Goal: Task Accomplishment & Management: Manage account settings

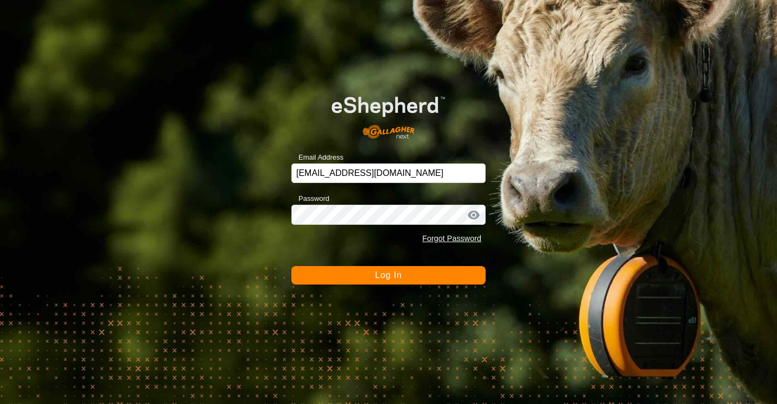
click at [303, 280] on button "Log In" at bounding box center [388, 275] width 194 height 18
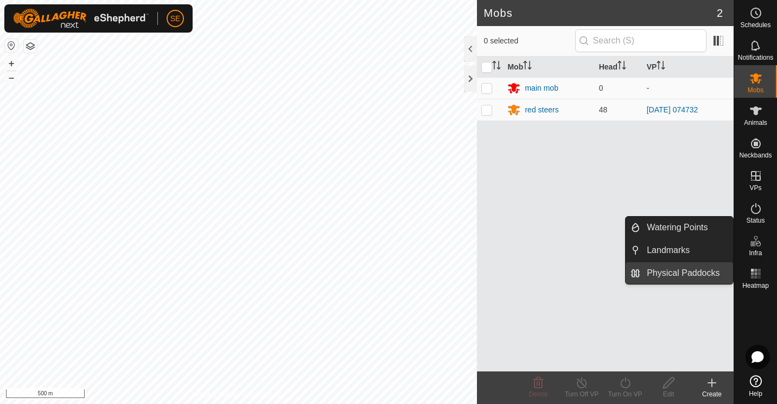
click at [709, 274] on link "Physical Paddocks" at bounding box center [686, 273] width 93 height 22
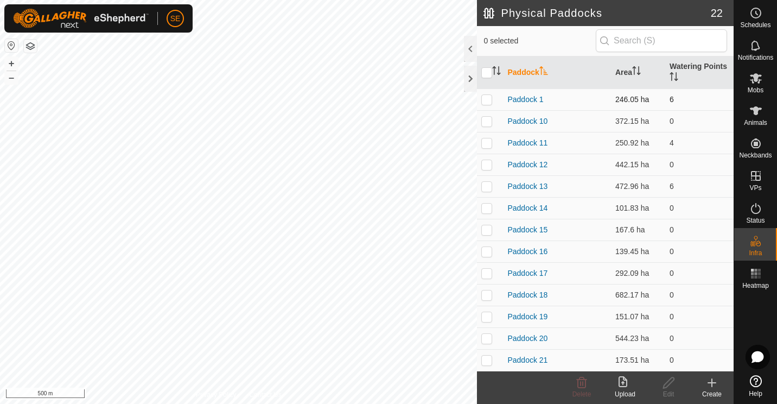
click at [486, 101] on p-checkbox at bounding box center [486, 99] width 11 height 9
checkbox input "true"
click at [669, 385] on icon at bounding box center [669, 382] width 14 height 13
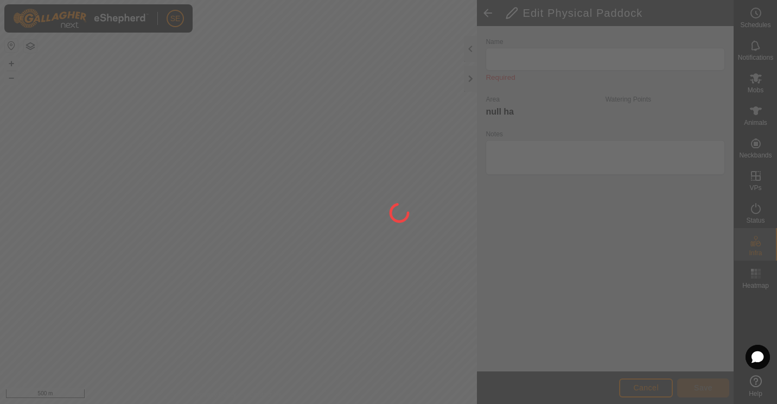
type input "Paddock 1"
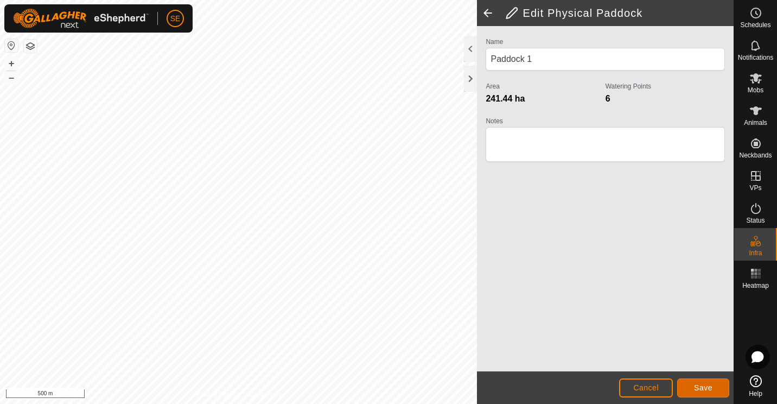
click at [702, 387] on span "Save" at bounding box center [703, 387] width 18 height 9
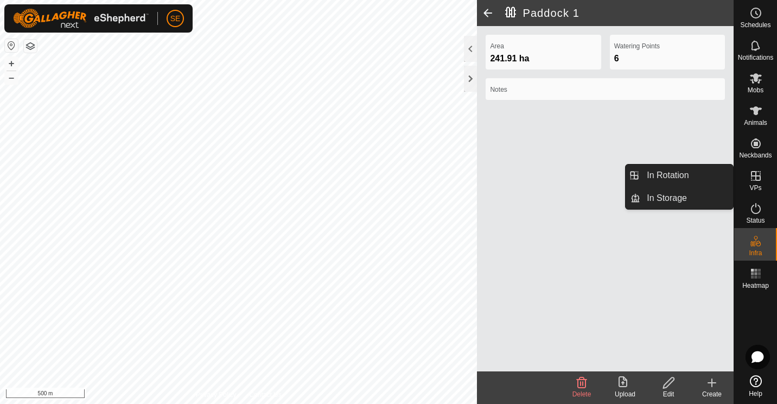
click at [756, 179] on icon at bounding box center [756, 176] width 10 height 10
click at [678, 174] on link "In Rotation" at bounding box center [686, 175] width 93 height 22
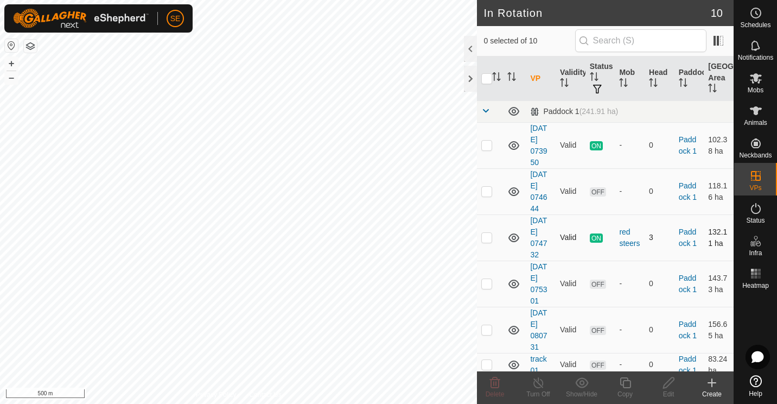
checkbox input "true"
click at [624, 384] on icon at bounding box center [626, 382] width 14 height 13
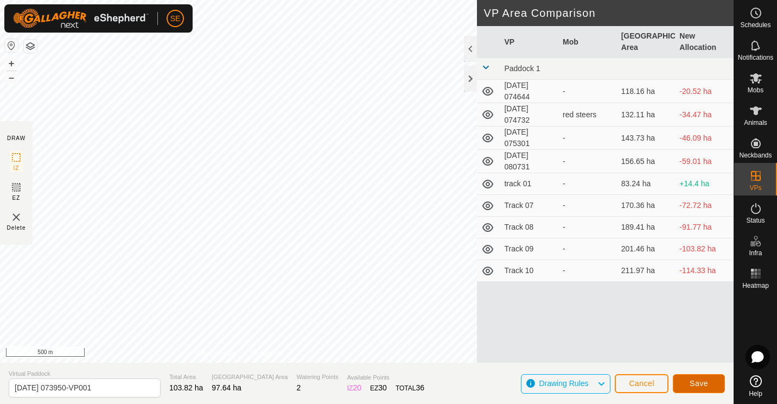
click at [695, 379] on span "Save" at bounding box center [699, 383] width 18 height 9
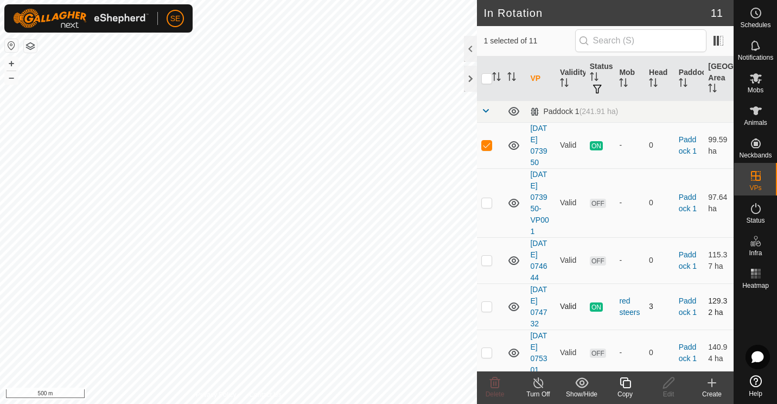
checkbox input "false"
checkbox input "true"
checkbox input "false"
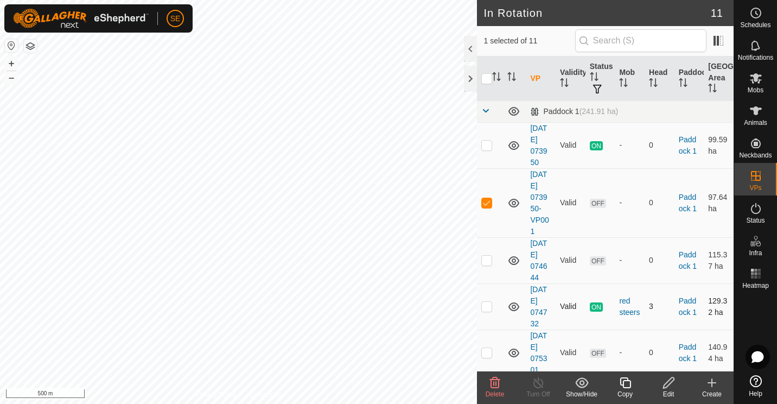
checkbox input "false"
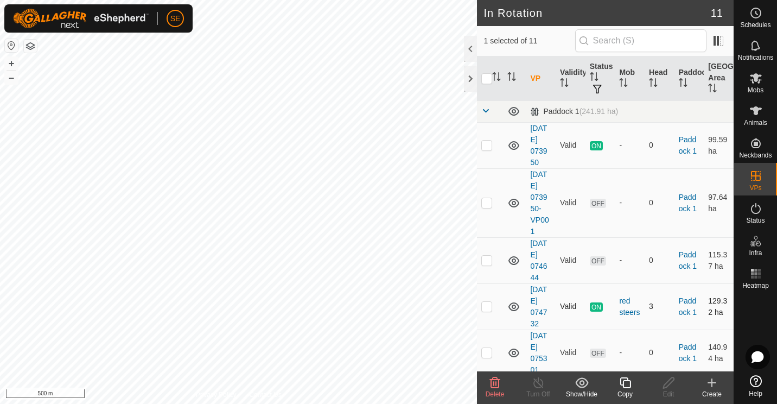
checkbox input "false"
checkbox input "true"
checkbox input "false"
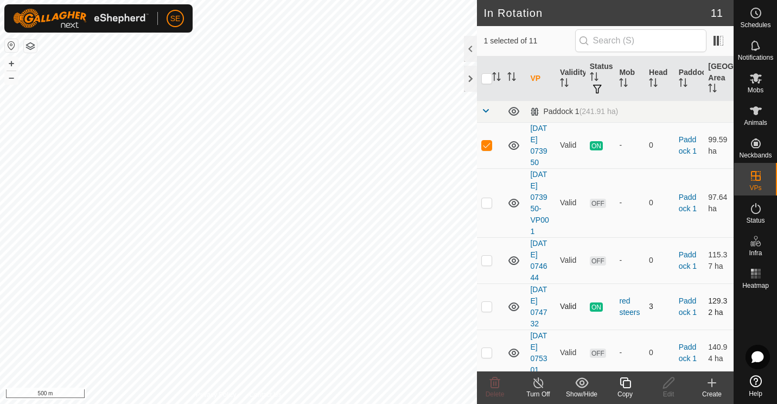
checkbox input "false"
checkbox input "true"
checkbox input "false"
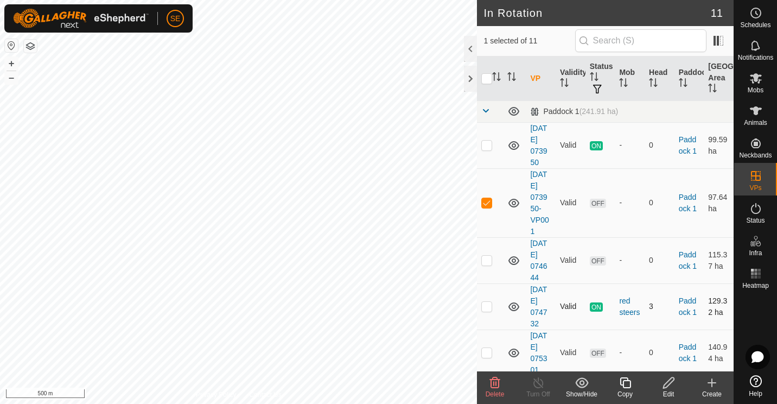
checkbox input "false"
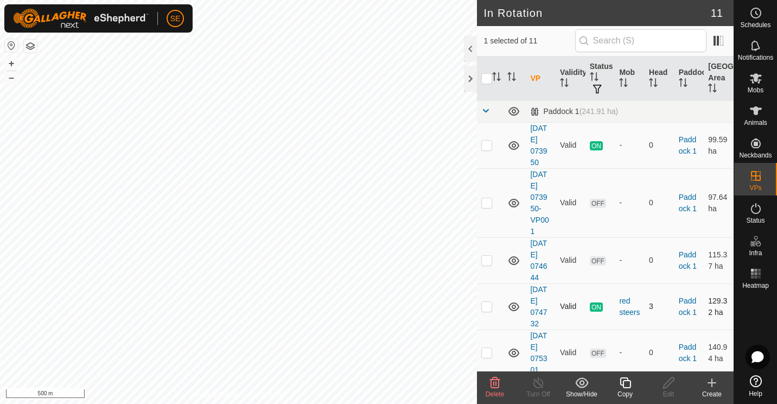
checkbox input "false"
checkbox input "true"
checkbox input "false"
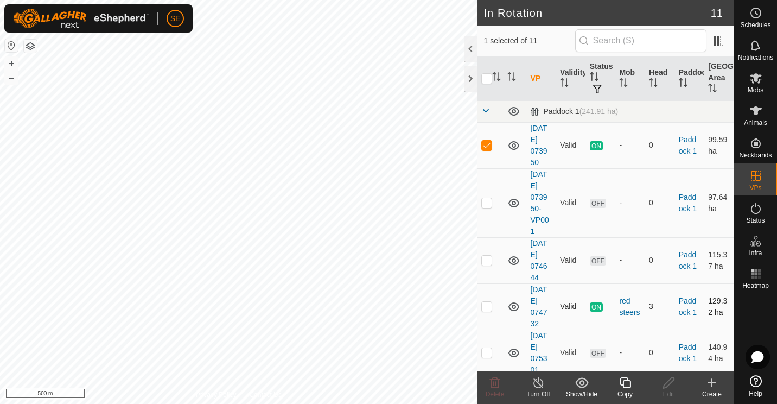
checkbox input "false"
checkbox input "true"
checkbox input "false"
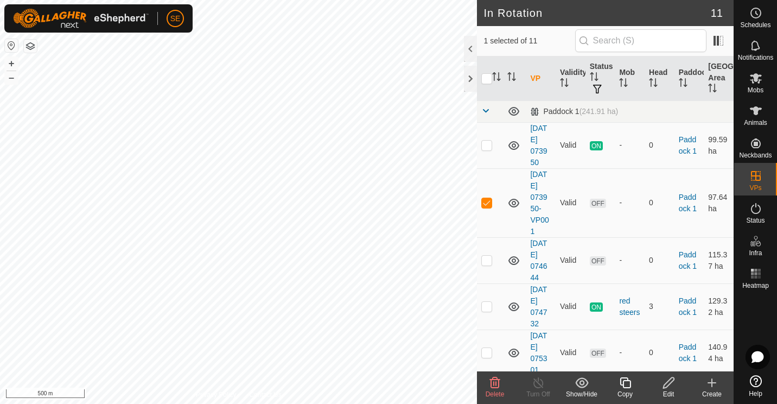
click at [492, 383] on icon at bounding box center [494, 382] width 13 height 13
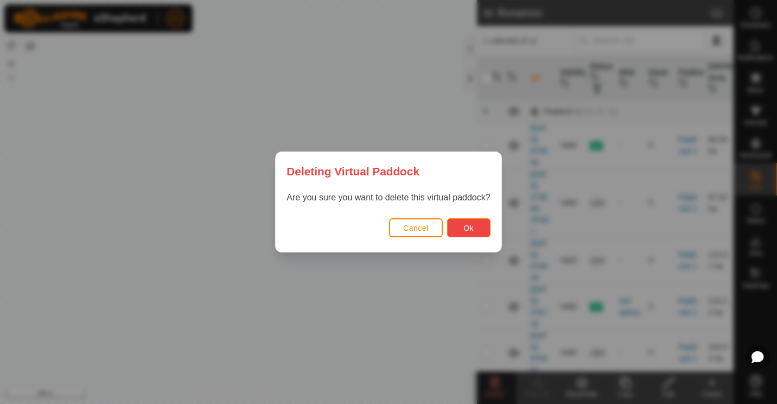
click at [472, 232] on span "Ok" at bounding box center [469, 228] width 10 height 9
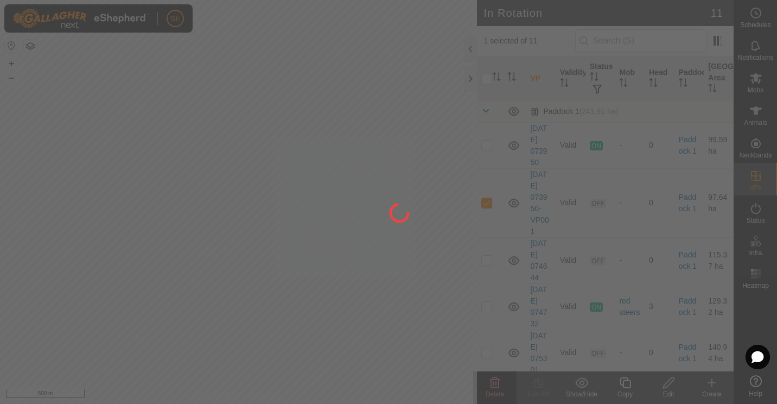
checkbox input "false"
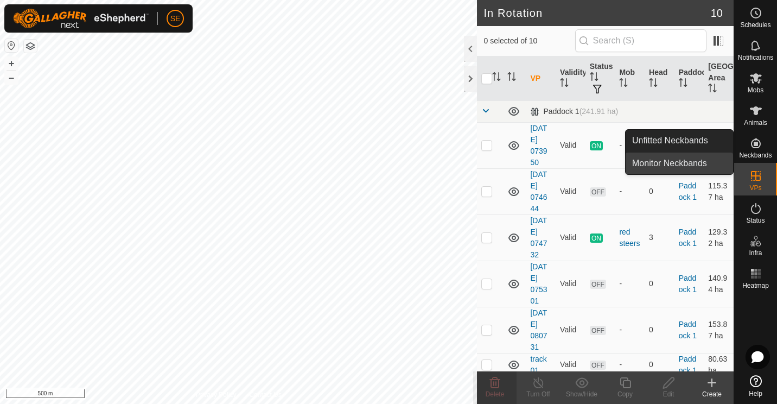
click at [677, 160] on link "Monitor Neckbands" at bounding box center [679, 164] width 107 height 22
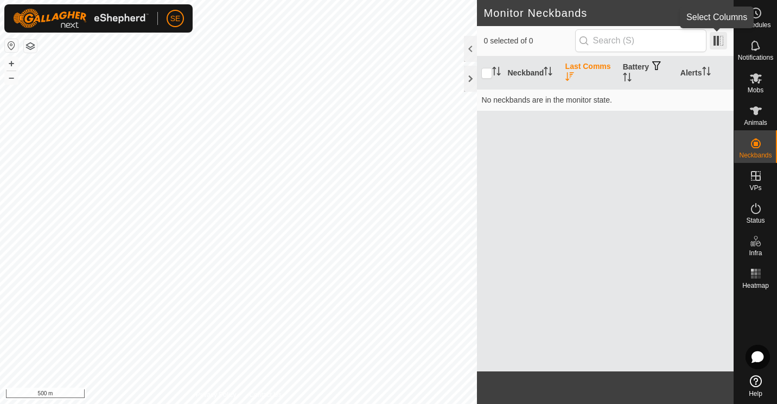
click at [721, 37] on span at bounding box center [718, 40] width 17 height 17
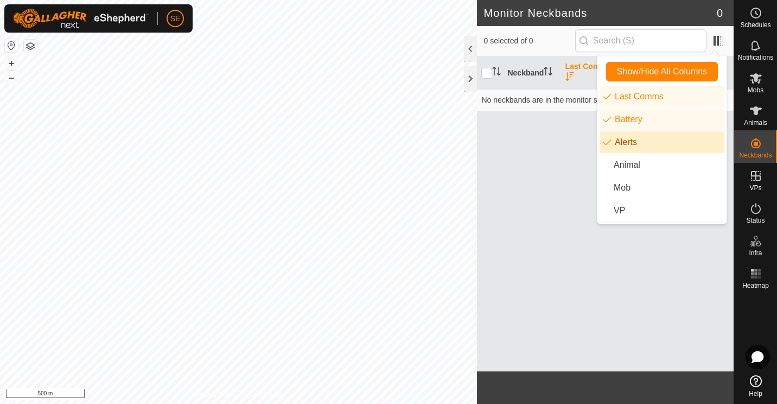
click at [550, 153] on div "Neckband Last Comms Battery Alerts No neckbands are in the monitor state." at bounding box center [605, 213] width 257 height 315
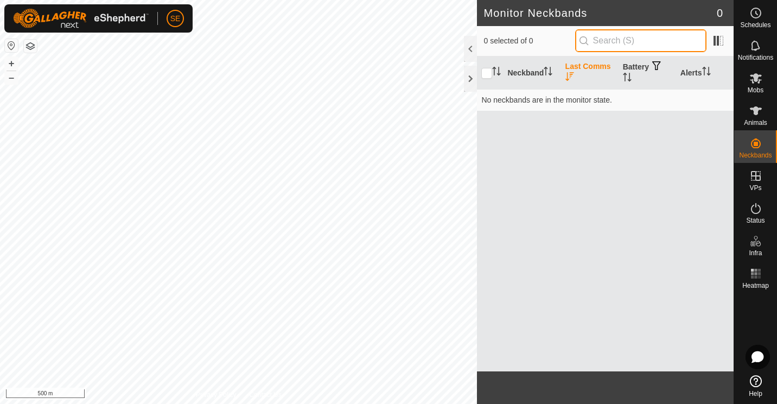
click at [648, 46] on input "text" at bounding box center [640, 40] width 131 height 23
click at [486, 69] on input "checkbox" at bounding box center [486, 73] width 11 height 11
checkbox input "false"
click at [756, 117] on es-animals-svg-icon at bounding box center [756, 110] width 20 height 17
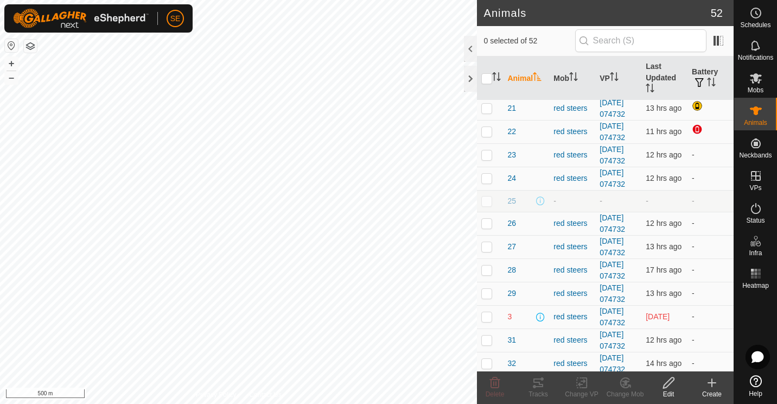
scroll to position [282, 0]
click at [484, 135] on p-checkbox at bounding box center [486, 130] width 11 height 9
checkbox input "false"
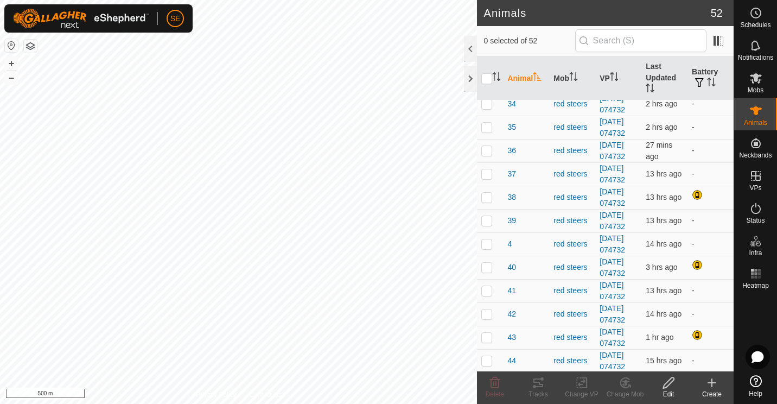
scroll to position [608, 0]
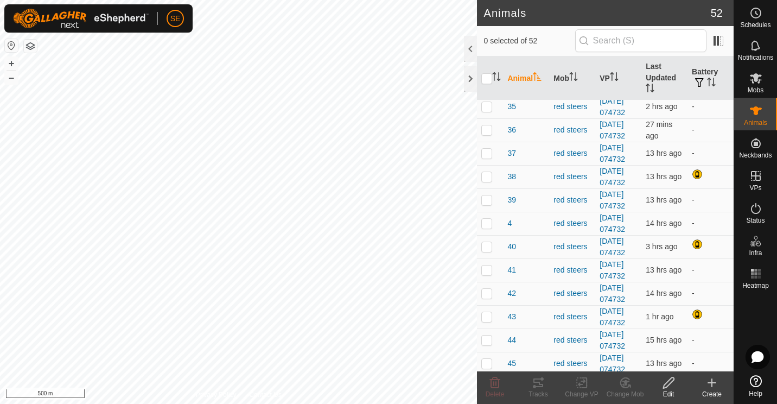
checkbox input "false"
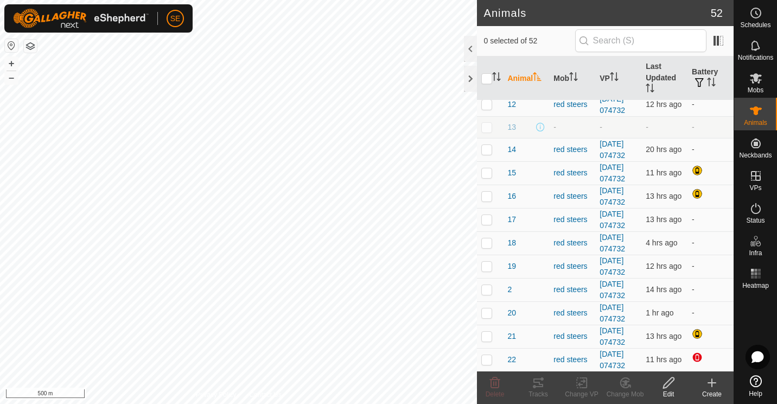
scroll to position [0, 0]
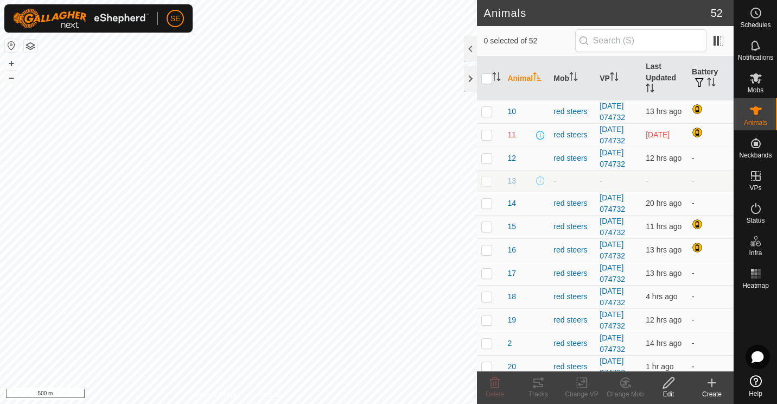
click at [487, 139] on p-checkbox at bounding box center [486, 134] width 11 height 9
checkbox input "false"
